Goal: Task Accomplishment & Management: Manage account settings

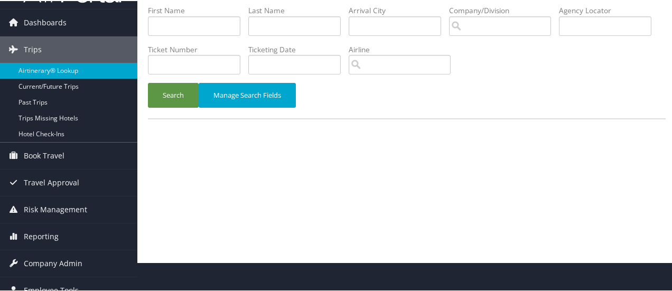
scroll to position [39, 0]
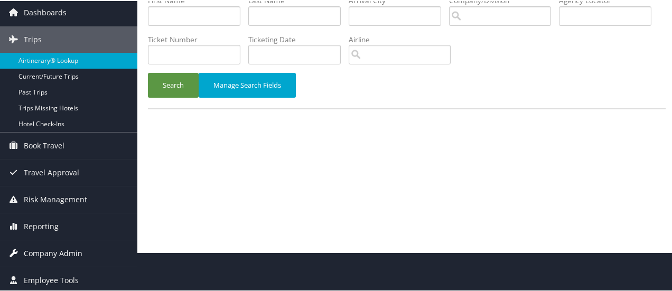
click at [45, 252] on span "Company Admin" at bounding box center [53, 252] width 59 height 26
drag, startPoint x: 672, startPoint y: 104, endPoint x: 671, endPoint y: 143, distance: 38.6
click at [671, 143] on div "Airtinerary® Lookup (at least one field required) Susan Ross Susan Ross My Sett…" at bounding box center [406, 106] width 539 height 291
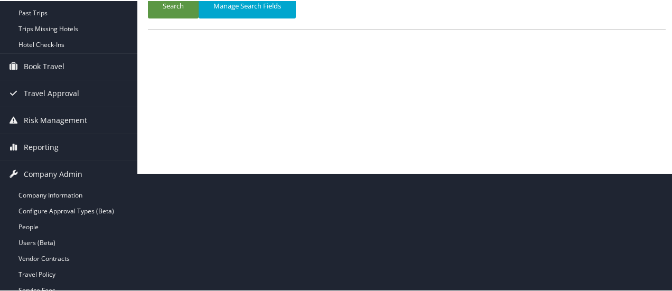
scroll to position [156, 0]
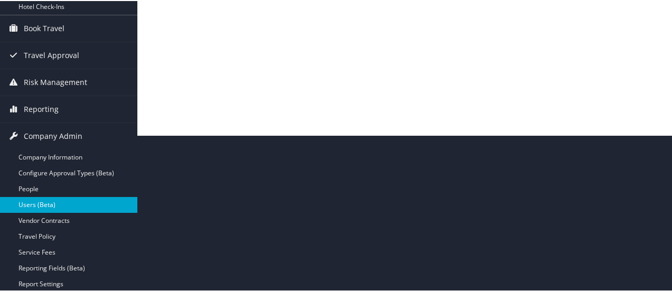
click at [52, 202] on link "Users (Beta)" at bounding box center [68, 204] width 137 height 16
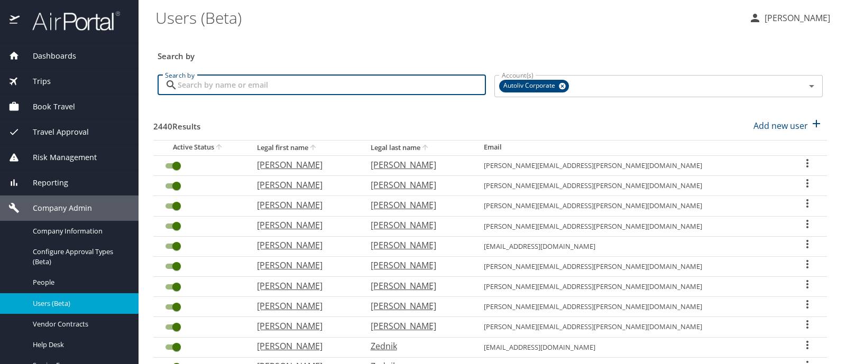
click at [262, 78] on input "Search by" at bounding box center [332, 85] width 308 height 20
type input "FRIAS"
